Goal: Navigation & Orientation: Go to known website

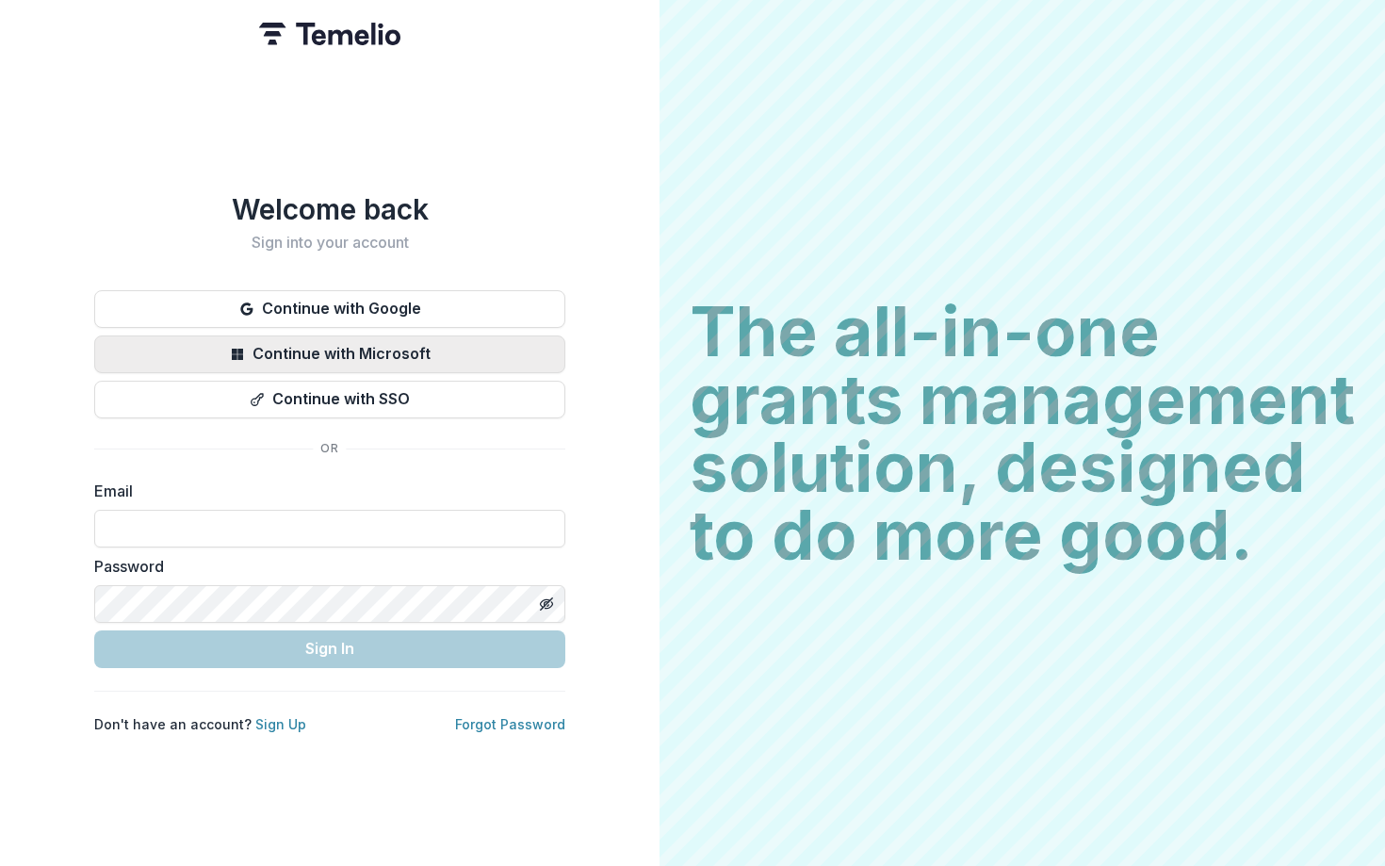
click at [326, 346] on button "Continue with Microsoft" at bounding box center [329, 354] width 471 height 38
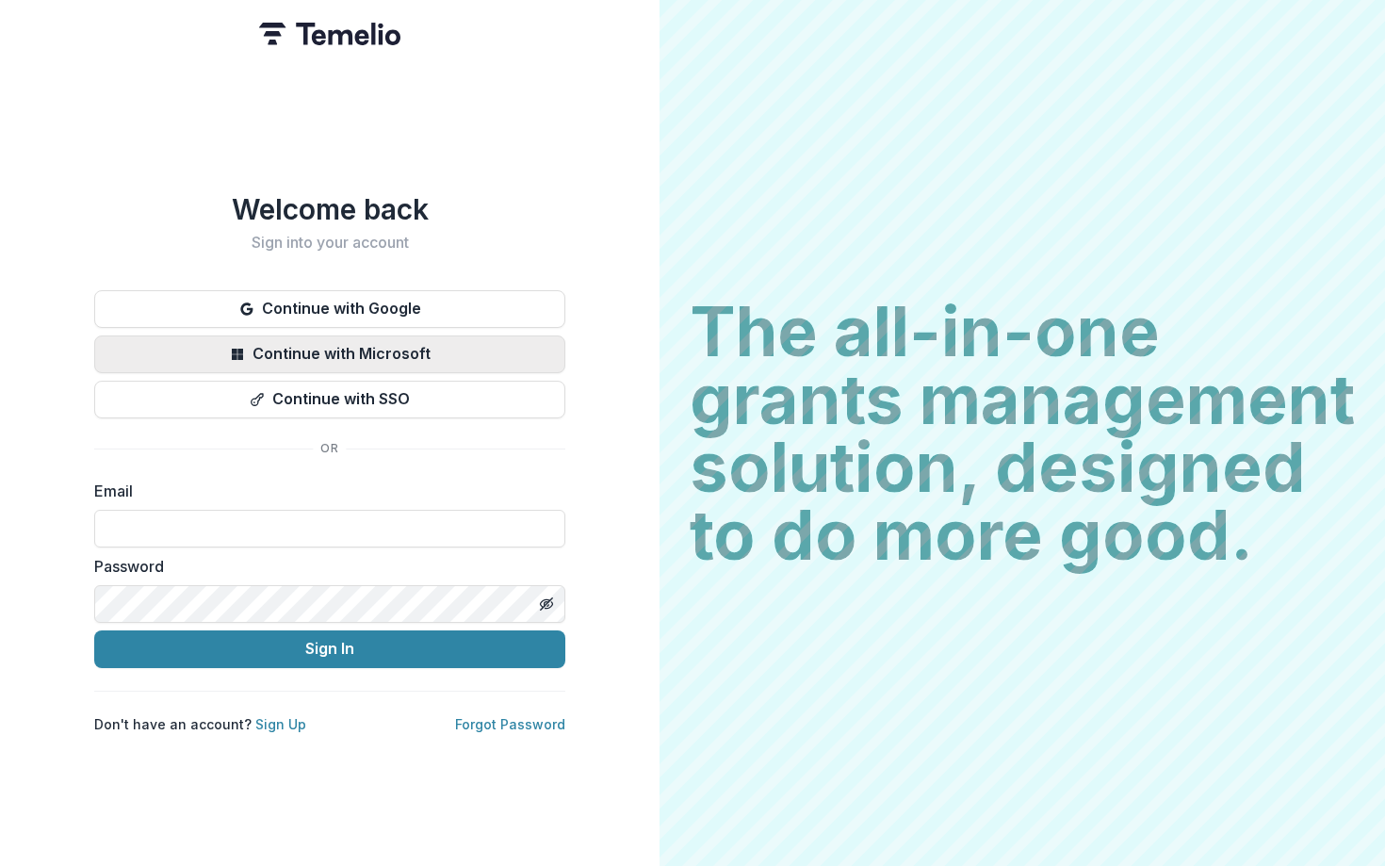
click at [500, 348] on button "Continue with Microsoft" at bounding box center [329, 354] width 471 height 38
click at [476, 337] on button "Continue with Microsoft" at bounding box center [329, 354] width 471 height 38
click at [444, 348] on button "Continue with Microsoft" at bounding box center [329, 354] width 471 height 38
